Goal: Information Seeking & Learning: Learn about a topic

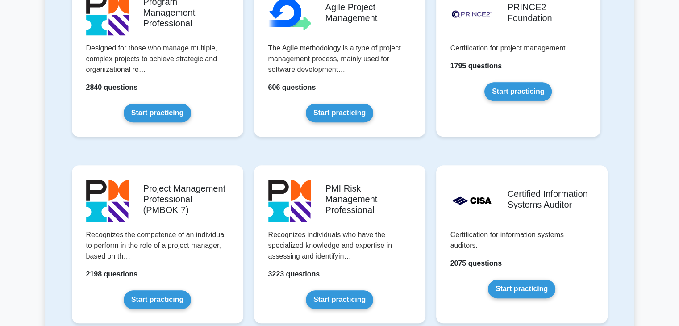
scroll to position [643, 0]
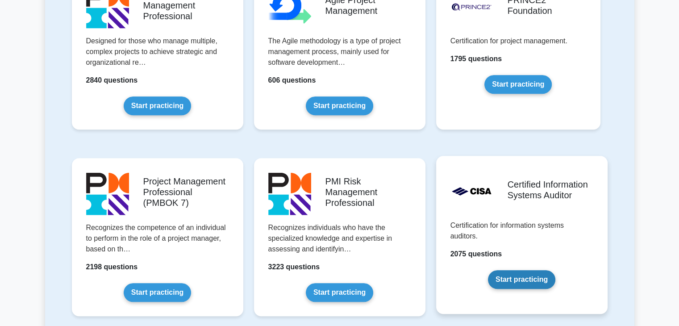
click at [509, 277] on link "Start practicing" at bounding box center [521, 279] width 67 height 19
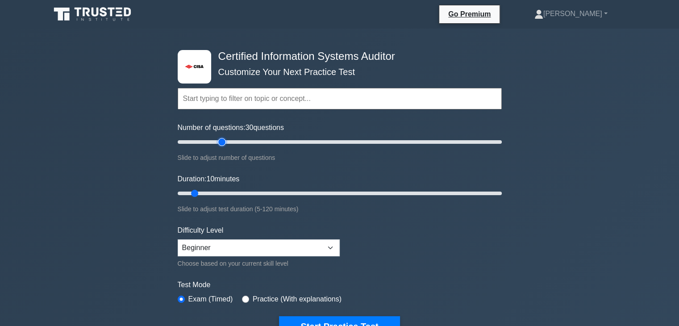
click at [222, 140] on input "Number of questions: 30 questions" at bounding box center [340, 142] width 324 height 11
click at [276, 143] on input "Number of questions: 30 questions" at bounding box center [340, 142] width 324 height 11
click at [338, 137] on input "Number of questions: 100 questions" at bounding box center [340, 142] width 324 height 11
click at [394, 140] on input "Number of questions: 135 questions" at bounding box center [340, 142] width 324 height 11
click at [442, 141] on input "Number of questions: 165 questions" at bounding box center [340, 142] width 324 height 11
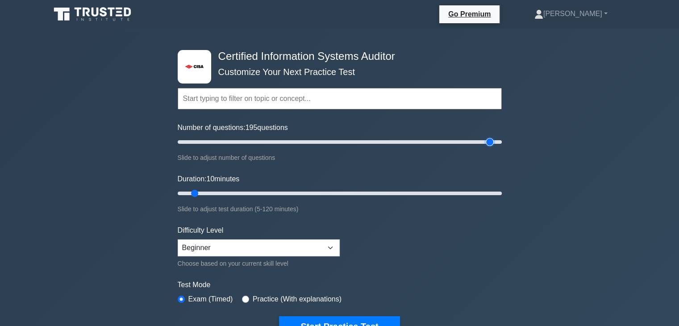
click at [487, 140] on input "Number of questions: 195 questions" at bounding box center [340, 142] width 324 height 11
type input "200"
click at [500, 142] on input "Number of questions: 200 questions" at bounding box center [340, 142] width 324 height 11
click at [233, 192] on input "Duration: 25 minutes" at bounding box center [340, 193] width 324 height 11
type input "40"
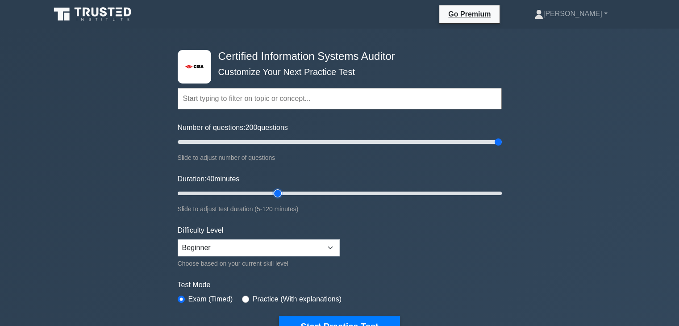
click at [271, 193] on input "Duration: 40 minutes" at bounding box center [340, 193] width 324 height 11
click at [316, 138] on input "Number of questions: 90 questions" at bounding box center [340, 142] width 324 height 11
type input "100"
click at [336, 140] on input "Number of questions: 100 questions" at bounding box center [340, 142] width 324 height 11
click at [313, 192] on input "Duration: 55 minutes" at bounding box center [340, 193] width 324 height 11
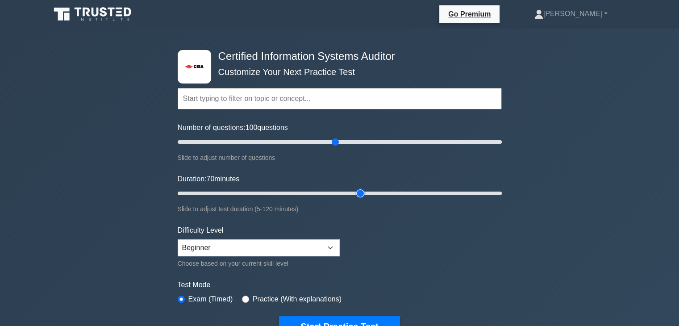
click at [365, 191] on input "Duration: 70 minutes" at bounding box center [340, 193] width 324 height 11
click at [404, 192] on input "Duration: 85 minutes" at bounding box center [340, 193] width 324 height 11
click at [440, 190] on input "Duration: 100 minutes" at bounding box center [340, 193] width 324 height 11
click at [475, 192] on input "Duration: 110 minutes" at bounding box center [340, 193] width 324 height 11
click at [502, 192] on div ".st0{fill:#E31818;} Certified Information Systems Auditor Customize Your Next P…" at bounding box center [339, 193] width 335 height 329
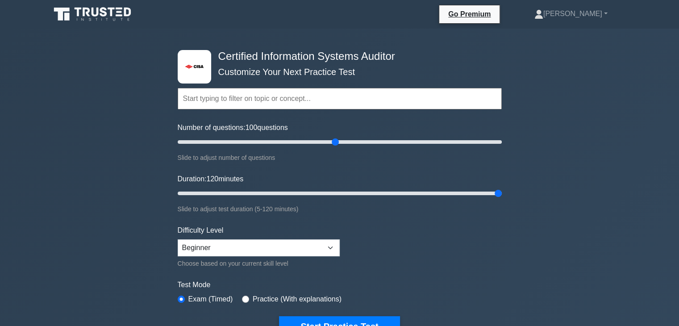
type input "120"
click at [500, 192] on input "Duration: 120 minutes" at bounding box center [340, 193] width 324 height 11
click at [331, 246] on select "Beginner Intermediate Expert" at bounding box center [259, 247] width 162 height 17
select select "intermediate"
click at [178, 239] on select "Beginner Intermediate Expert" at bounding box center [259, 247] width 162 height 17
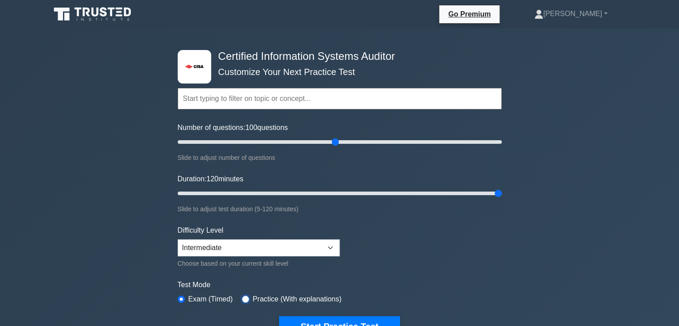
click at [246, 297] on input "radio" at bounding box center [245, 299] width 7 height 7
radio input "true"
click at [301, 319] on button "Start Practice Test" at bounding box center [339, 326] width 121 height 21
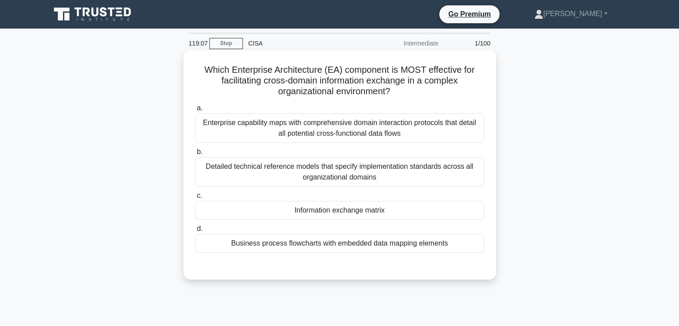
click at [299, 132] on div "Enterprise capability maps with comprehensive domain interaction protocols that…" at bounding box center [339, 127] width 289 height 29
click at [195, 111] on input "a. Enterprise capability maps with comprehensive domain interaction protocols t…" at bounding box center [195, 108] width 0 height 6
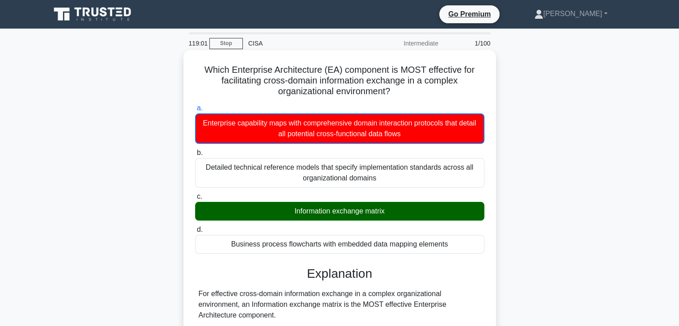
click at [195, 150] on input "b. Detailed technical reference models that specify implementation standards ac…" at bounding box center [195, 153] width 0 height 6
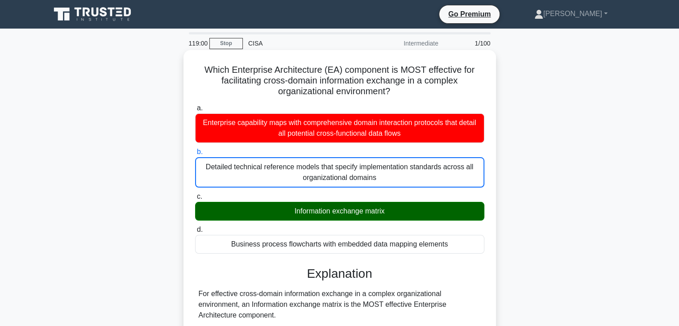
click at [195, 194] on input "c. Information exchange matrix" at bounding box center [195, 197] width 0 height 6
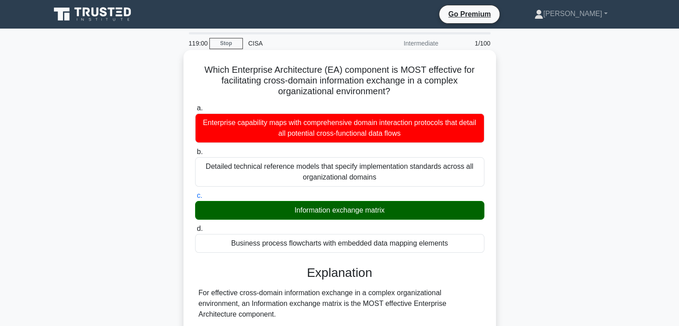
click at [195, 226] on input "d. Business process flowcharts with embedded data mapping elements" at bounding box center [195, 229] width 0 height 6
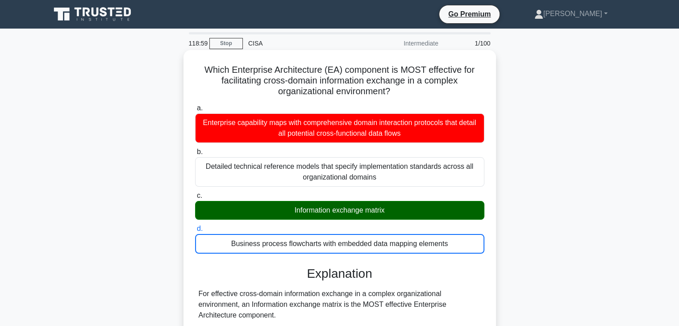
click at [195, 105] on input "a. Enterprise capability maps with comprehensive domain interaction protocols t…" at bounding box center [195, 108] width 0 height 6
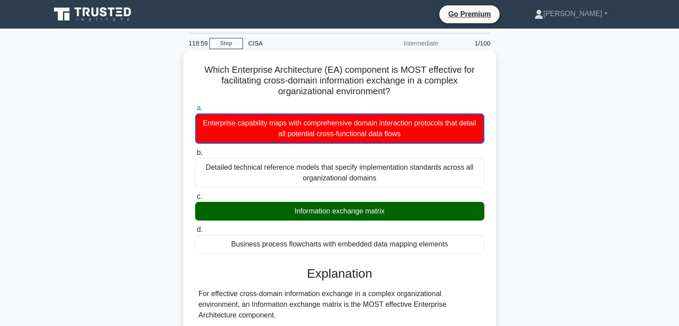
click at [195, 150] on input "b. Detailed technical reference models that specify implementation standards ac…" at bounding box center [195, 153] width 0 height 6
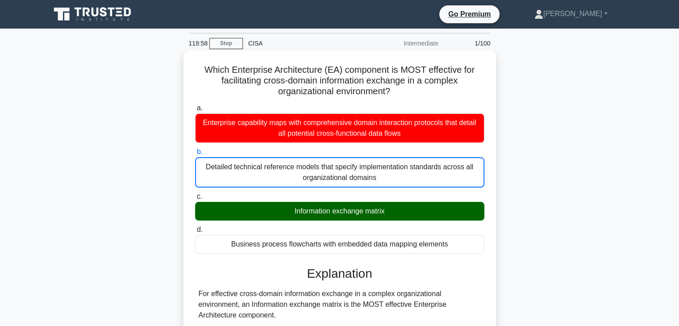
click at [195, 194] on input "c. Information exchange matrix" at bounding box center [195, 197] width 0 height 6
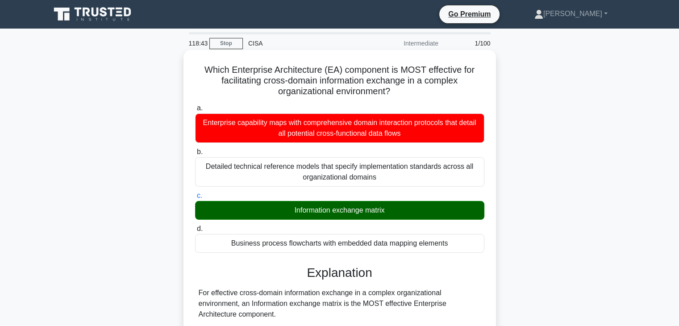
click at [195, 226] on input "d. Business process flowcharts with embedded data mapping elements" at bounding box center [195, 229] width 0 height 6
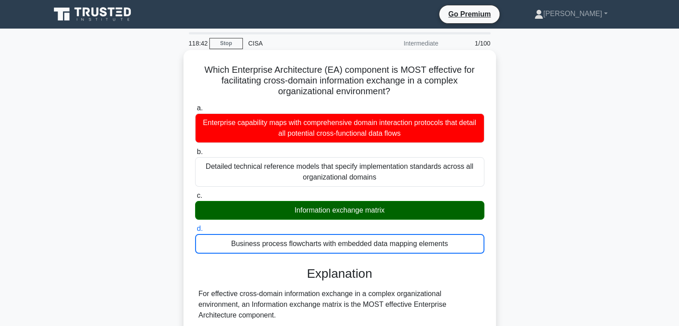
click at [195, 105] on input "a. Enterprise capability maps with comprehensive domain interaction protocols t…" at bounding box center [195, 108] width 0 height 6
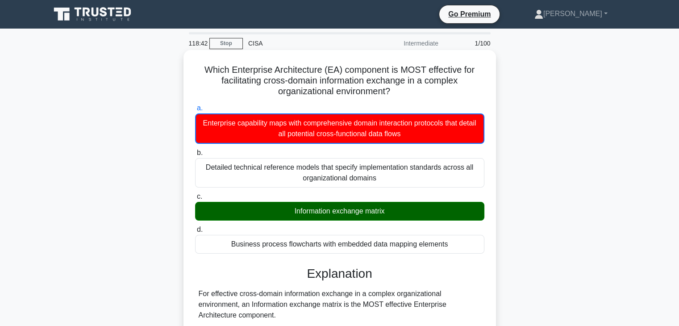
click at [195, 150] on input "b. Detailed technical reference models that specify implementation standards ac…" at bounding box center [195, 153] width 0 height 6
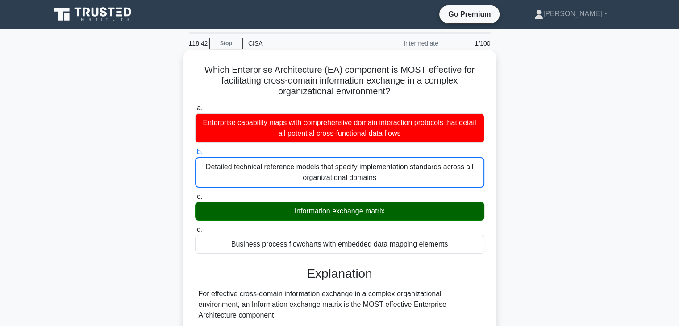
click at [195, 194] on input "c. Information exchange matrix" at bounding box center [195, 197] width 0 height 6
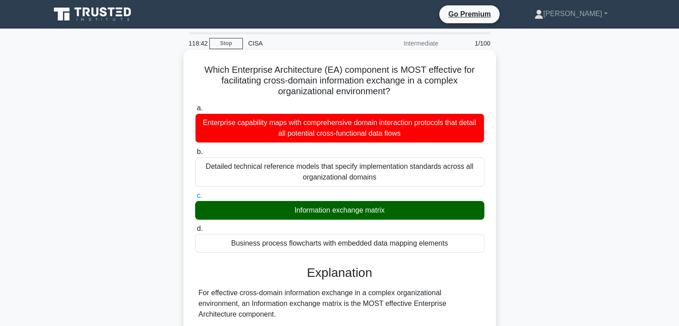
click at [195, 226] on input "d. Business process flowcharts with embedded data mapping elements" at bounding box center [195, 229] width 0 height 6
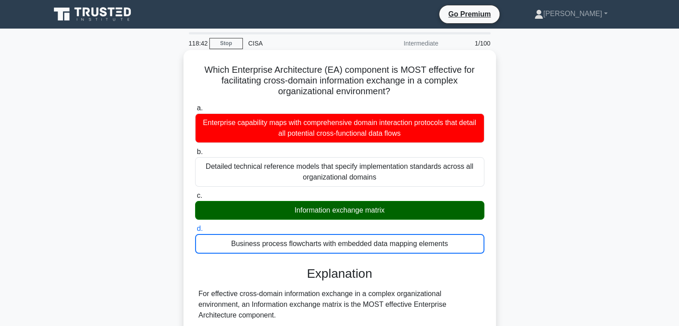
click at [195, 105] on input "a. Enterprise capability maps with comprehensive domain interaction protocols t…" at bounding box center [195, 108] width 0 height 6
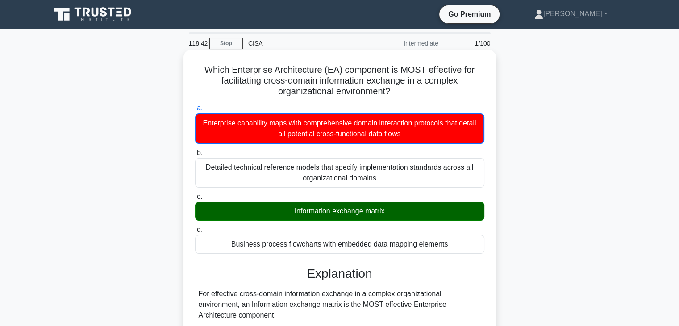
click at [195, 150] on input "b. Detailed technical reference models that specify implementation standards ac…" at bounding box center [195, 153] width 0 height 6
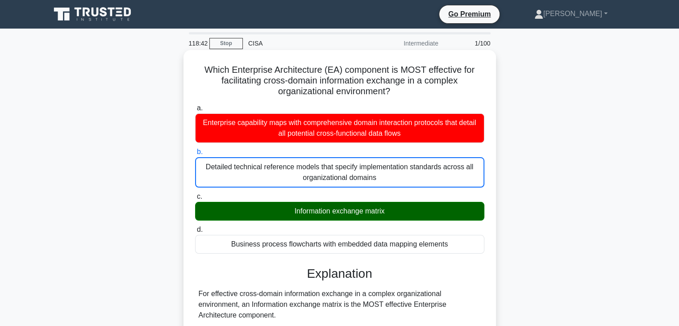
click at [195, 194] on input "c. Information exchange matrix" at bounding box center [195, 197] width 0 height 6
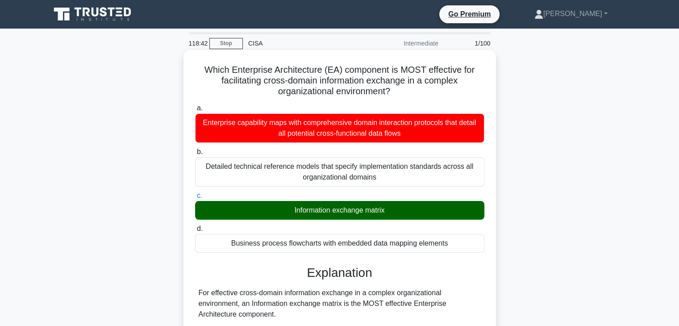
click at [195, 226] on input "d. Business process flowcharts with embedded data mapping elements" at bounding box center [195, 229] width 0 height 6
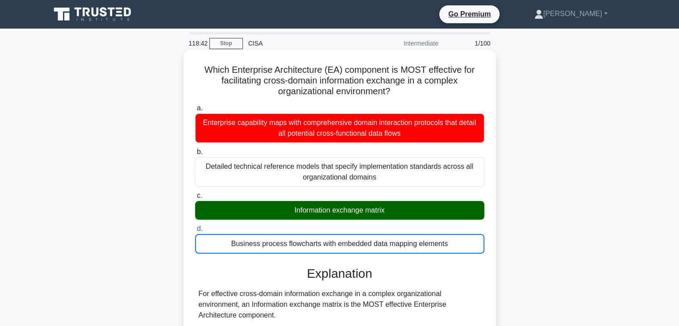
click at [195, 105] on input "a. Enterprise capability maps with comprehensive domain interaction protocols t…" at bounding box center [195, 108] width 0 height 6
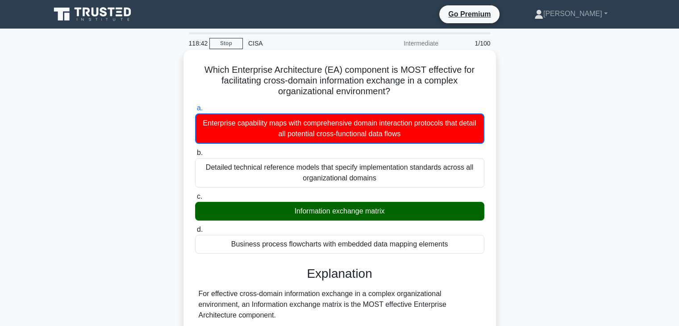
click at [195, 150] on input "b. Detailed technical reference models that specify implementation standards ac…" at bounding box center [195, 153] width 0 height 6
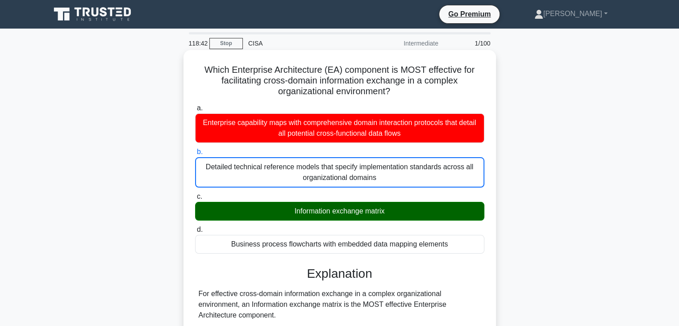
click at [195, 194] on input "c. Information exchange matrix" at bounding box center [195, 197] width 0 height 6
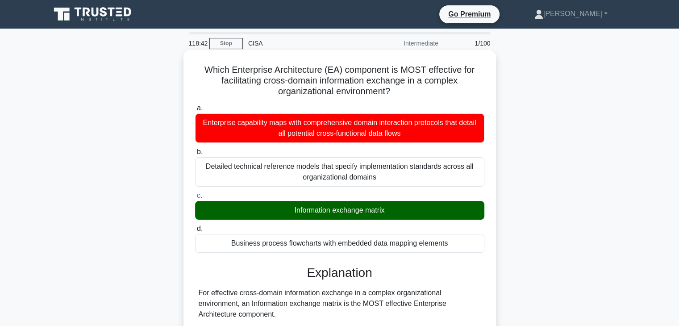
click at [195, 226] on input "d. Business process flowcharts with embedded data mapping elements" at bounding box center [195, 229] width 0 height 6
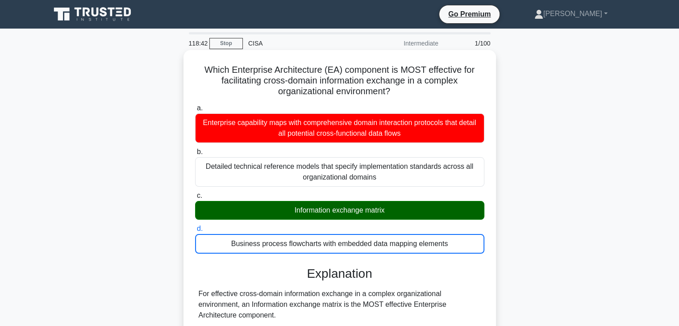
click at [195, 105] on input "a. Enterprise capability maps with comprehensive domain interaction protocols t…" at bounding box center [195, 108] width 0 height 6
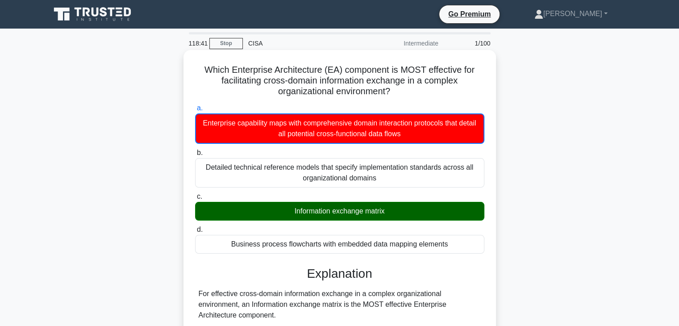
click at [195, 150] on input "b. Detailed technical reference models that specify implementation standards ac…" at bounding box center [195, 153] width 0 height 6
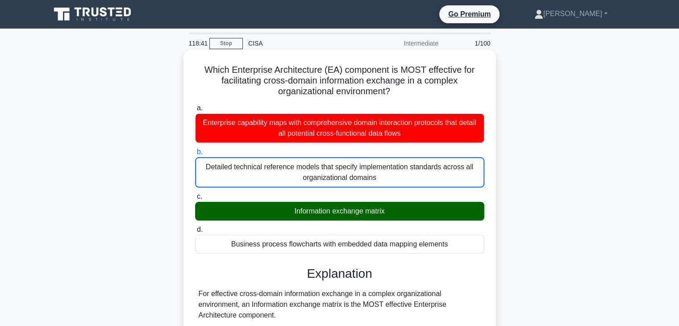
click at [195, 194] on input "c. Information exchange matrix" at bounding box center [195, 197] width 0 height 6
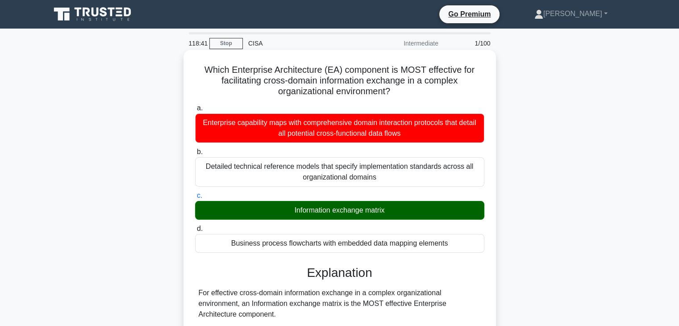
click at [195, 226] on input "d. Business process flowcharts with embedded data mapping elements" at bounding box center [195, 229] width 0 height 6
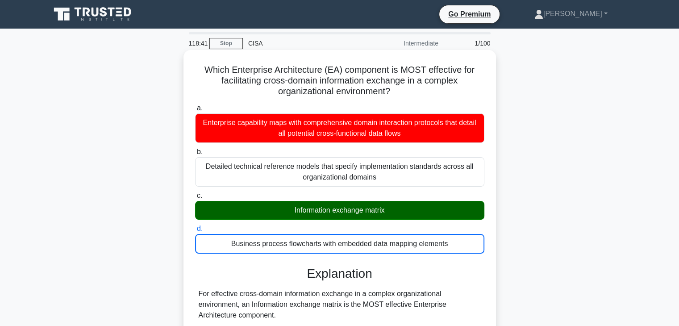
click at [195, 105] on input "a. Enterprise capability maps with comprehensive domain interaction protocols t…" at bounding box center [195, 108] width 0 height 6
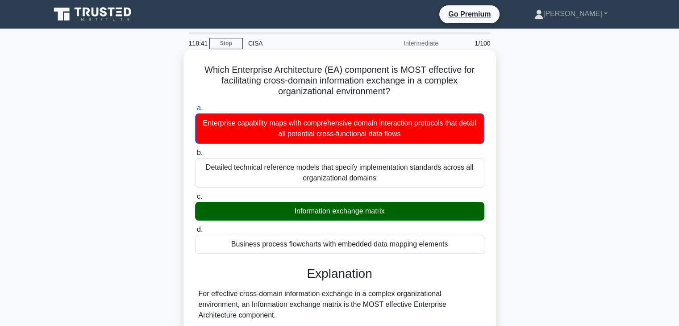
click at [195, 150] on input "b. Detailed technical reference models that specify implementation standards ac…" at bounding box center [195, 153] width 0 height 6
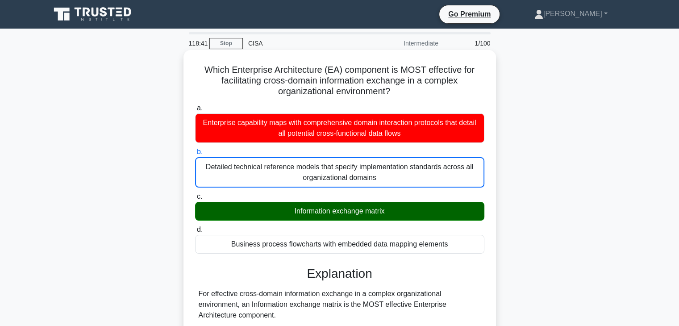
click at [195, 194] on input "c. Information exchange matrix" at bounding box center [195, 197] width 0 height 6
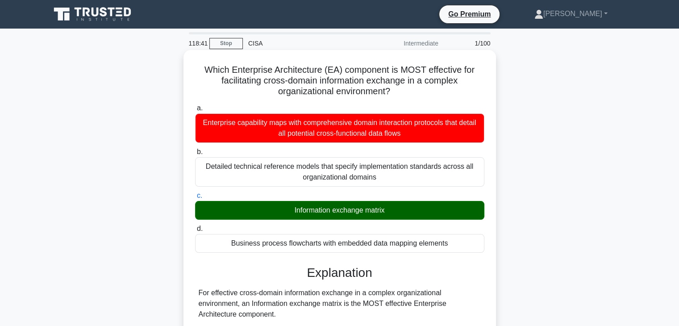
click at [195, 226] on input "d. Business process flowcharts with embedded data mapping elements" at bounding box center [195, 229] width 0 height 6
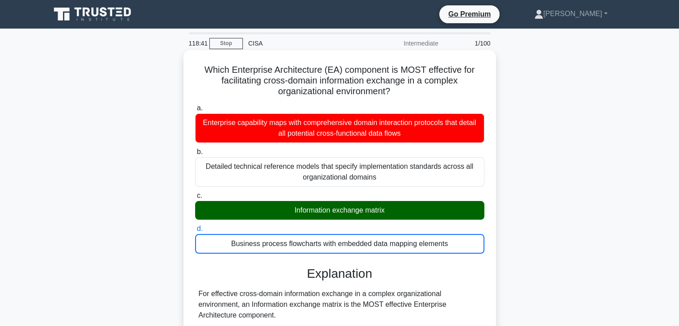
click at [195, 105] on input "a. Enterprise capability maps with comprehensive domain interaction protocols t…" at bounding box center [195, 108] width 0 height 6
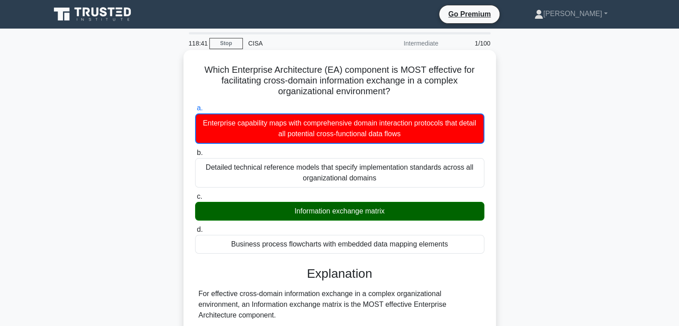
click at [195, 150] on input "b. Detailed technical reference models that specify implementation standards ac…" at bounding box center [195, 153] width 0 height 6
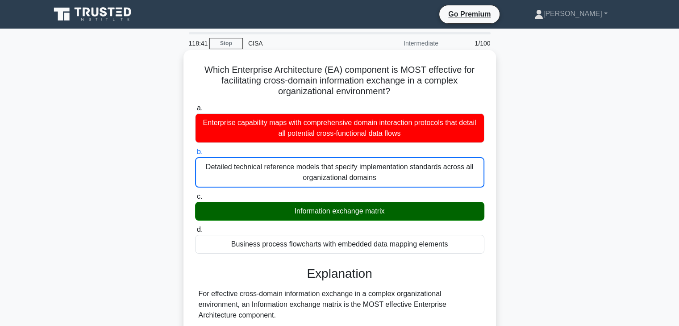
click at [195, 194] on input "c. Information exchange matrix" at bounding box center [195, 197] width 0 height 6
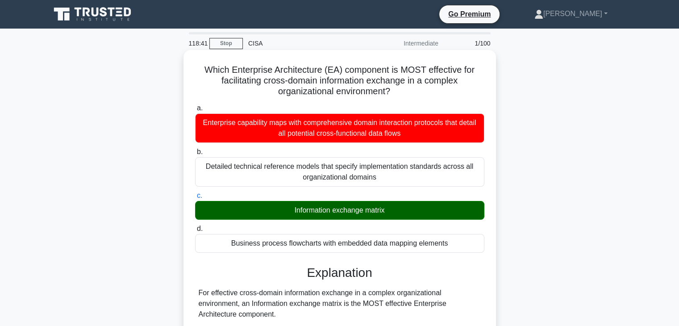
click at [195, 226] on input "d. Business process flowcharts with embedded data mapping elements" at bounding box center [195, 229] width 0 height 6
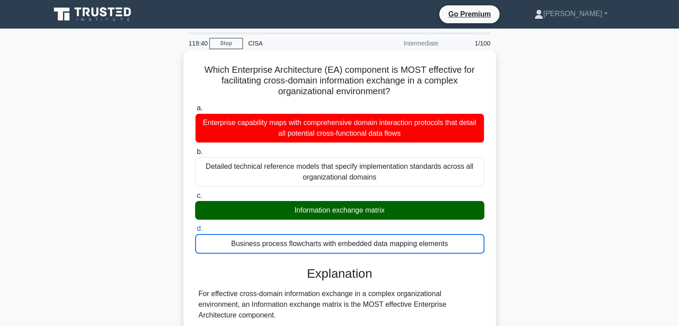
click at [195, 193] on input "c. Information exchange matrix" at bounding box center [195, 196] width 0 height 6
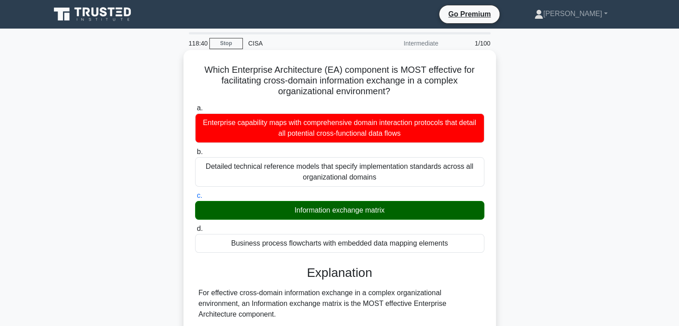
click at [195, 149] on input "b. Detailed technical reference models that specify implementation standards ac…" at bounding box center [195, 152] width 0 height 6
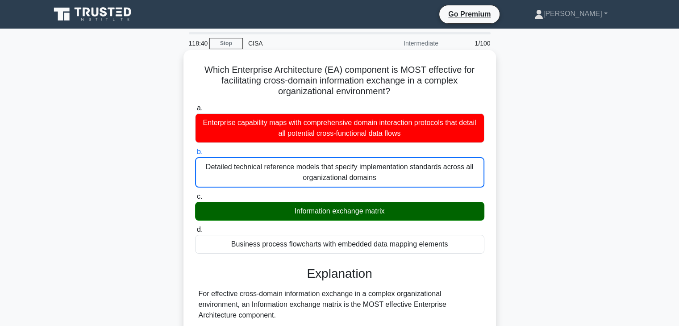
click at [195, 105] on input "a. Enterprise capability maps with comprehensive domain interaction protocols t…" at bounding box center [195, 108] width 0 height 6
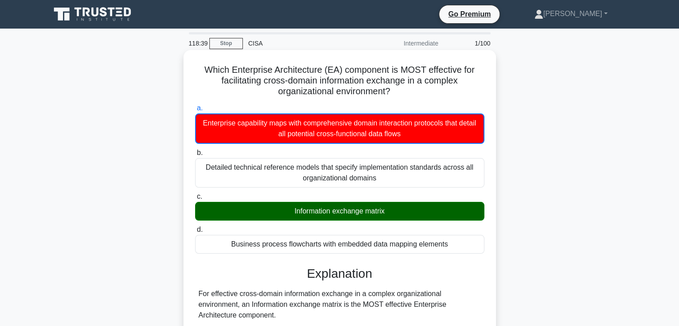
click at [195, 227] on input "d. Business process flowcharts with embedded data mapping elements" at bounding box center [195, 230] width 0 height 6
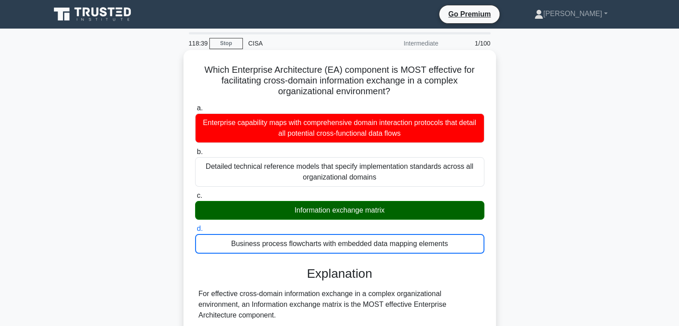
click at [195, 193] on input "c. Information exchange matrix" at bounding box center [195, 196] width 0 height 6
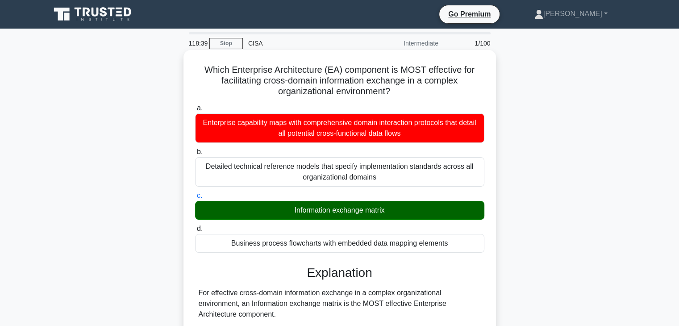
click at [195, 149] on input "b. Detailed technical reference models that specify implementation standards ac…" at bounding box center [195, 152] width 0 height 6
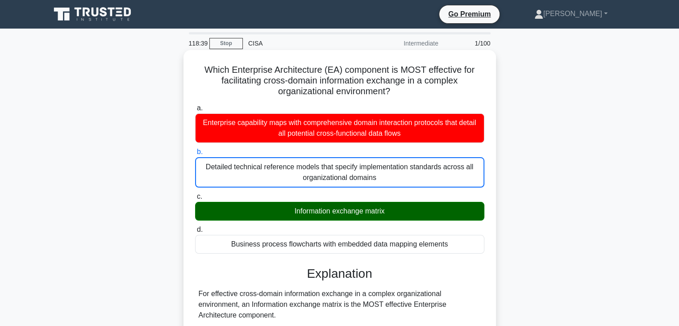
click at [195, 105] on input "a. Enterprise capability maps with comprehensive domain interaction protocols t…" at bounding box center [195, 108] width 0 height 6
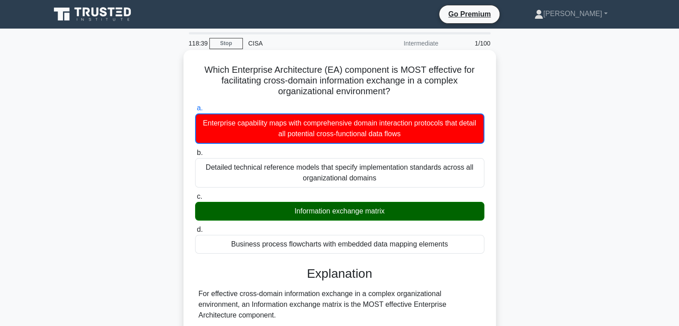
click at [195, 227] on input "d. Business process flowcharts with embedded data mapping elements" at bounding box center [195, 230] width 0 height 6
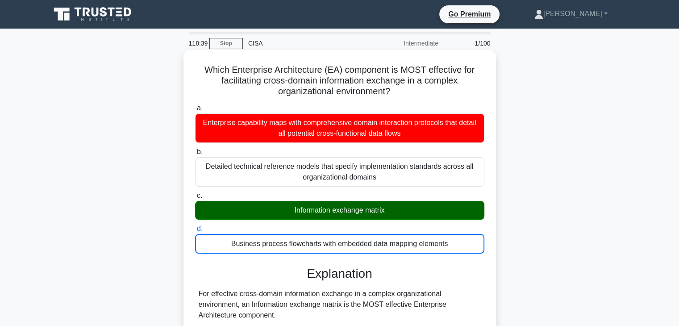
click at [195, 193] on input "c. Information exchange matrix" at bounding box center [195, 196] width 0 height 6
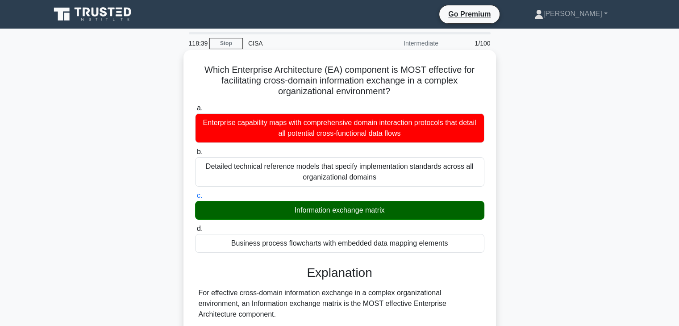
click at [195, 149] on input "b. Detailed technical reference models that specify implementation standards ac…" at bounding box center [195, 152] width 0 height 6
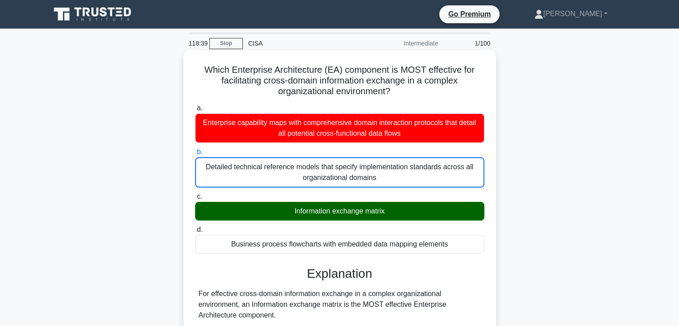
click at [195, 105] on input "a. Enterprise capability maps with comprehensive domain interaction protocols t…" at bounding box center [195, 108] width 0 height 6
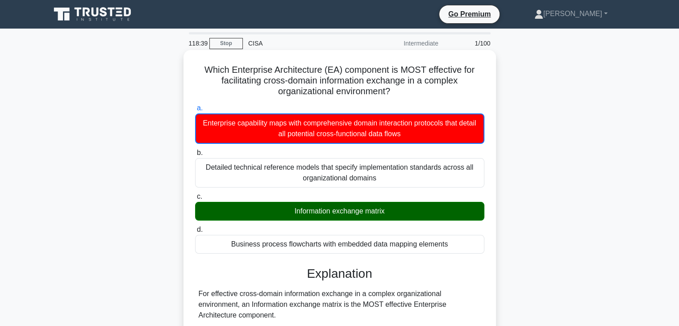
click at [195, 227] on input "d. Business process flowcharts with embedded data mapping elements" at bounding box center [195, 230] width 0 height 6
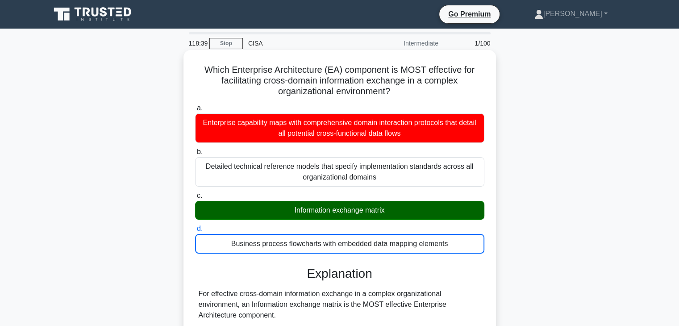
click at [195, 193] on input "c. Information exchange matrix" at bounding box center [195, 196] width 0 height 6
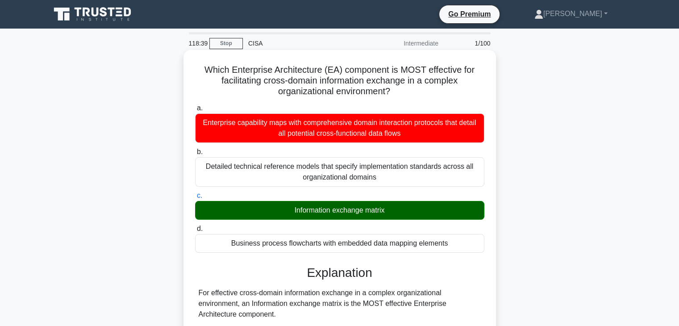
click at [195, 149] on input "b. Detailed technical reference models that specify implementation standards ac…" at bounding box center [195, 152] width 0 height 6
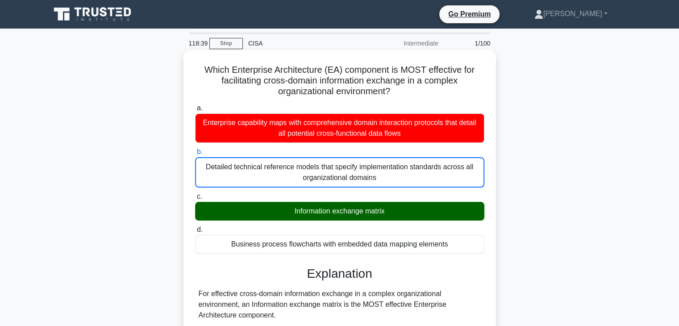
click at [195, 105] on input "a. Enterprise capability maps with comprehensive domain interaction protocols t…" at bounding box center [195, 108] width 0 height 6
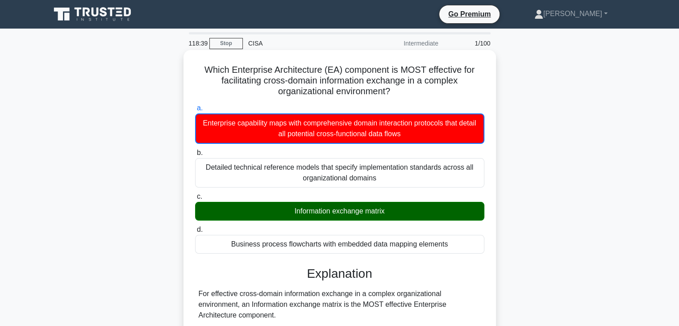
click at [195, 227] on input "d. Business process flowcharts with embedded data mapping elements" at bounding box center [195, 230] width 0 height 6
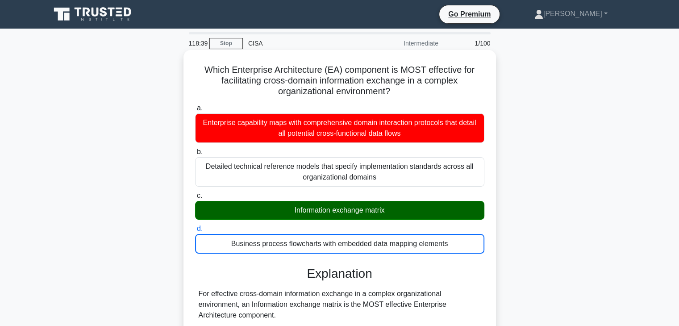
click at [195, 193] on input "c. Information exchange matrix" at bounding box center [195, 196] width 0 height 6
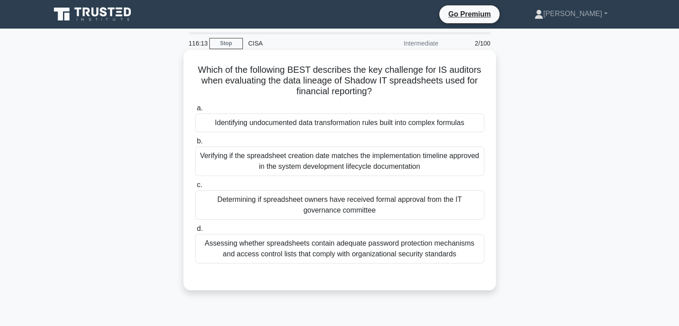
click at [279, 207] on div "Determining if spreadsheet owners have received formal approval from the IT gov…" at bounding box center [339, 204] width 289 height 29
click at [195, 188] on input "c. Determining if spreadsheet owners have received formal approval from the IT …" at bounding box center [195, 185] width 0 height 6
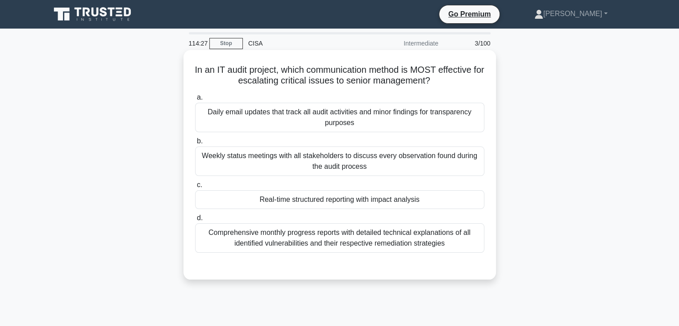
click at [282, 231] on div "Comprehensive monthly progress reports with detailed technical explanations of …" at bounding box center [339, 237] width 289 height 29
click at [195, 221] on input "d. Comprehensive monthly progress reports with detailed technical explanations …" at bounding box center [195, 218] width 0 height 6
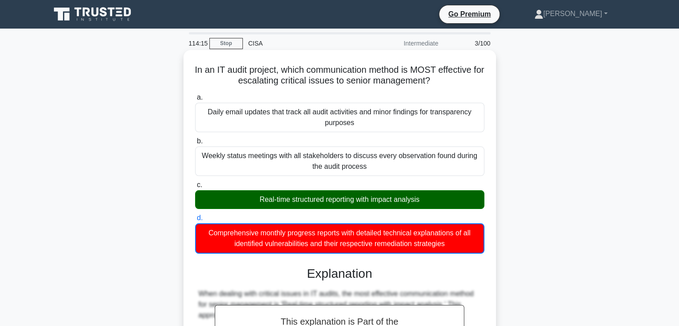
click at [195, 95] on input "a. Daily email updates that track all audit activities and minor findings for t…" at bounding box center [195, 98] width 0 height 6
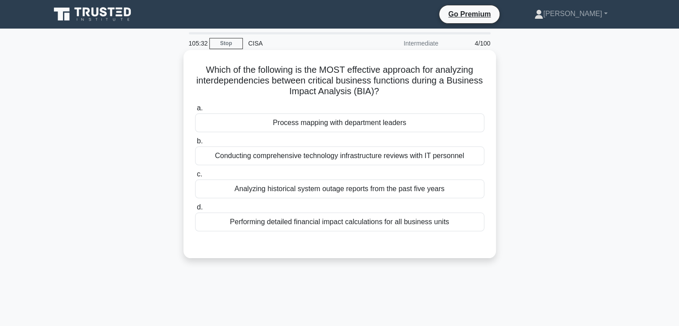
click at [390, 119] on div "Process mapping with department leaders" at bounding box center [339, 122] width 289 height 19
click at [195, 111] on input "a. Process mapping with department leaders" at bounding box center [195, 108] width 0 height 6
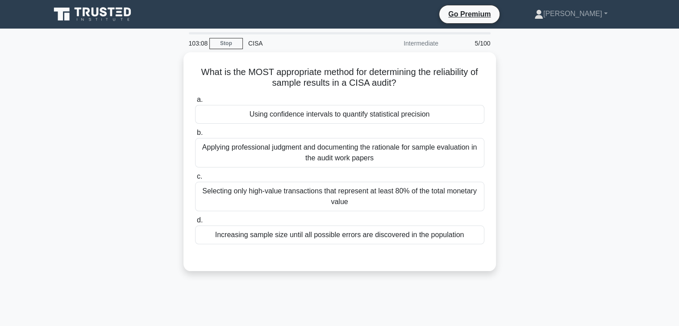
click at [390, 119] on div "Using confidence intervals to quantify statistical precision" at bounding box center [339, 114] width 289 height 19
click at [195, 103] on input "a. Using confidence intervals to quantify statistical precision" at bounding box center [195, 100] width 0 height 6
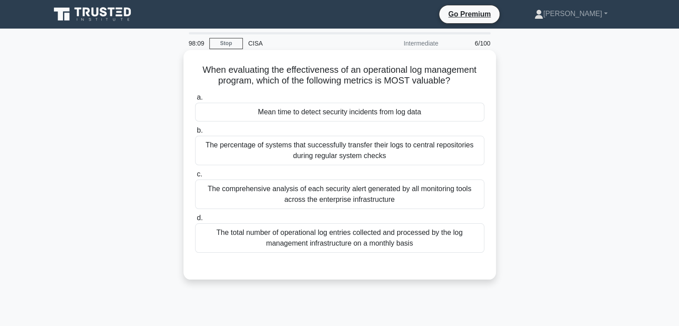
click at [283, 180] on div "The comprehensive analysis of each security alert generated by all monitoring t…" at bounding box center [339, 193] width 289 height 29
click at [195, 177] on input "c. The comprehensive analysis of each security alert generated by all monitorin…" at bounding box center [195, 174] width 0 height 6
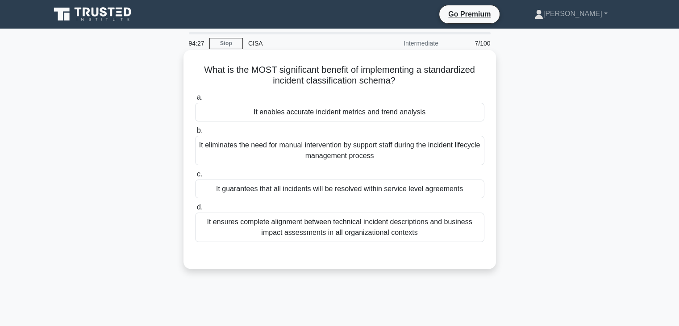
click at [337, 113] on div "It enables accurate incident metrics and trend analysis" at bounding box center [339, 112] width 289 height 19
click at [195, 100] on input "a. It enables accurate incident metrics and trend analysis" at bounding box center [195, 98] width 0 height 6
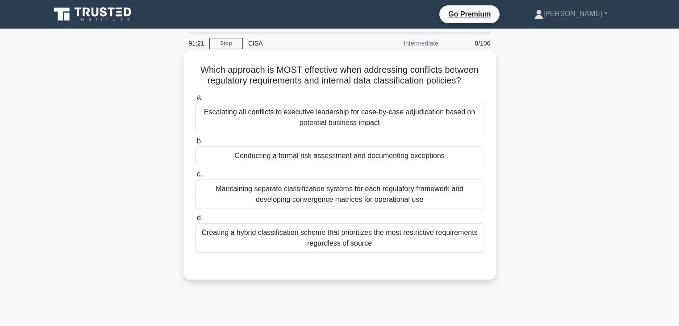
click at [323, 153] on div "Conducting a formal risk assessment and documenting exceptions" at bounding box center [339, 155] width 289 height 19
click at [195, 144] on input "b. Conducting a formal risk assessment and documenting exceptions" at bounding box center [195, 141] width 0 height 6
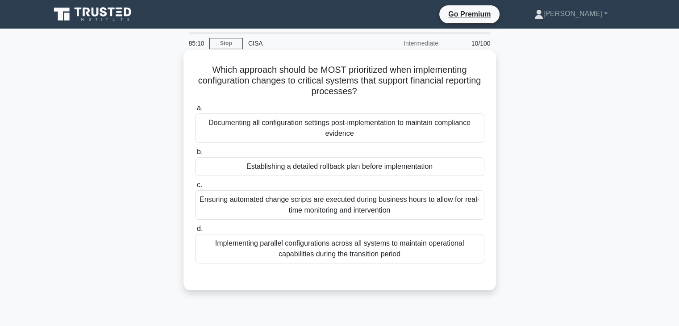
click at [332, 134] on div "Documenting all configuration settings post-implementation to maintain complian…" at bounding box center [339, 127] width 289 height 29
click at [195, 111] on input "a. Documenting all configuration settings post-implementation to maintain compl…" at bounding box center [195, 108] width 0 height 6
